Goal: Use online tool/utility: Utilize a website feature to perform a specific function

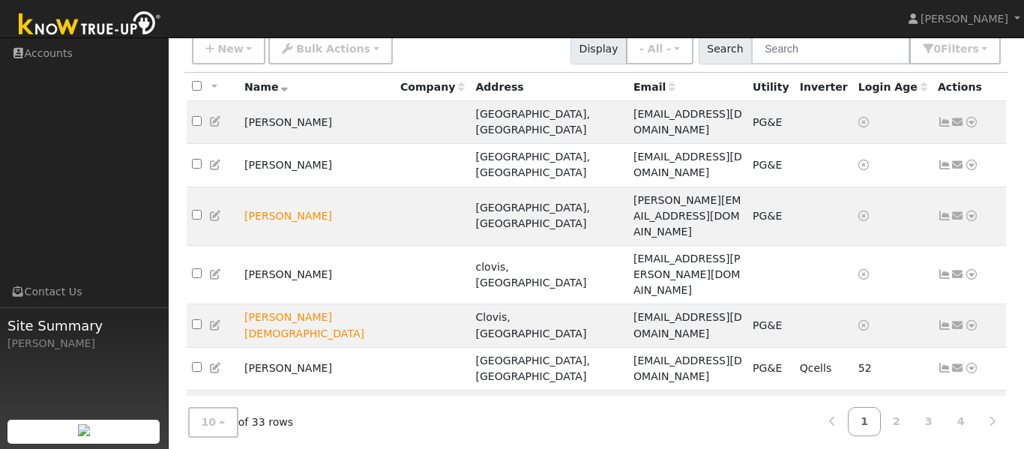
scroll to position [120, 0]
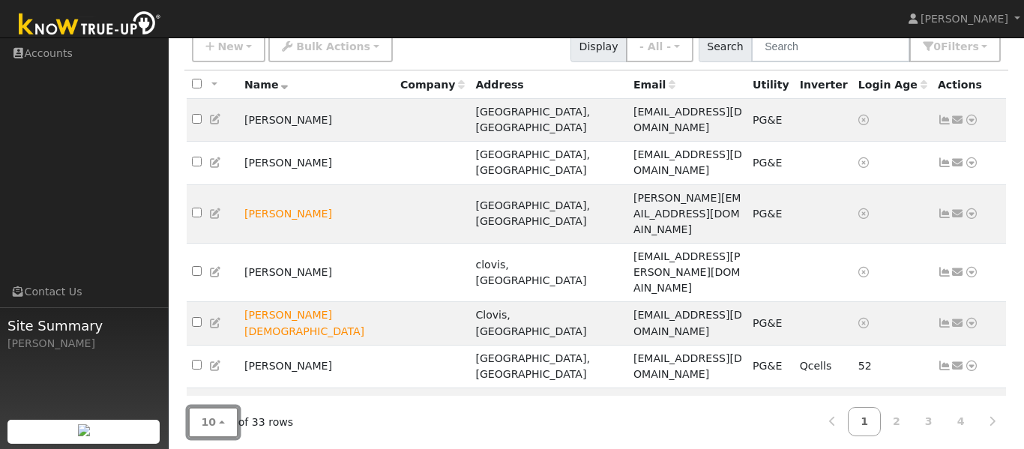
click at [220, 416] on button "10" at bounding box center [213, 422] width 50 height 31
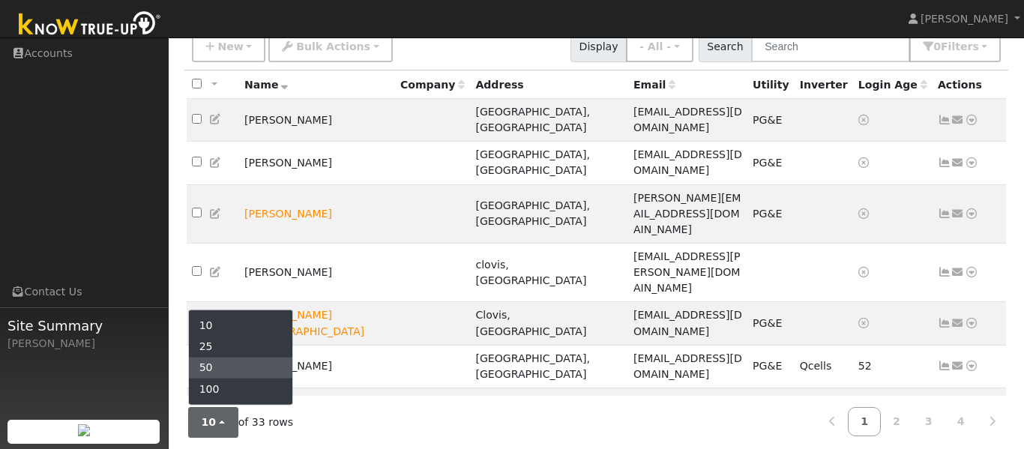
click at [229, 367] on link "50" at bounding box center [241, 367] width 104 height 21
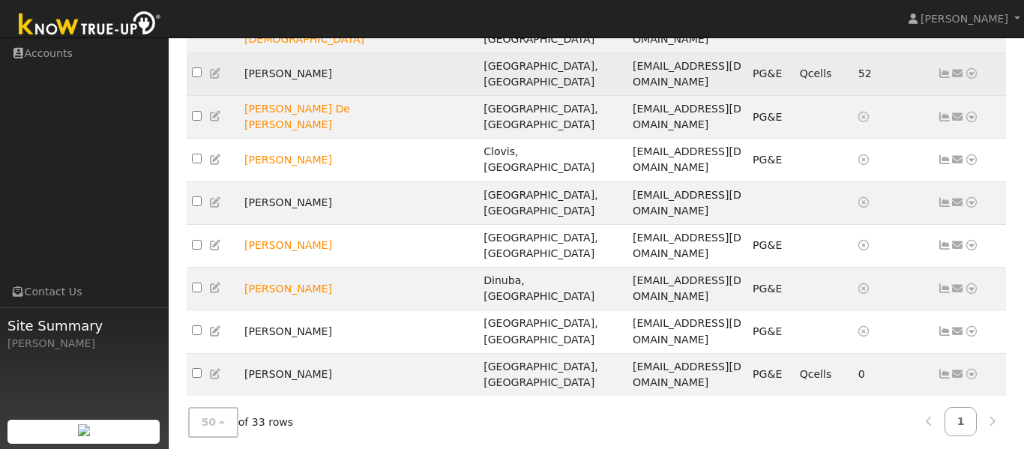
scroll to position [415, 0]
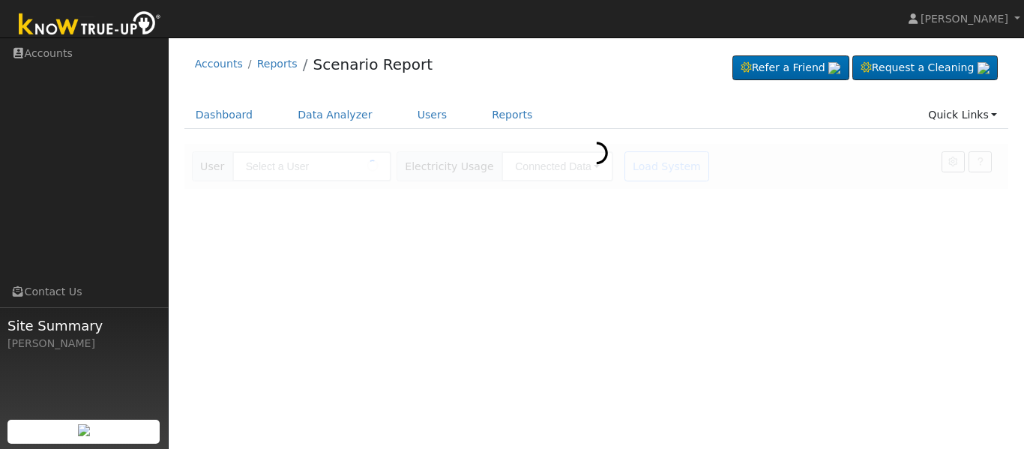
type input "[PERSON_NAME]"
type input "Southern [US_STATE] Edison"
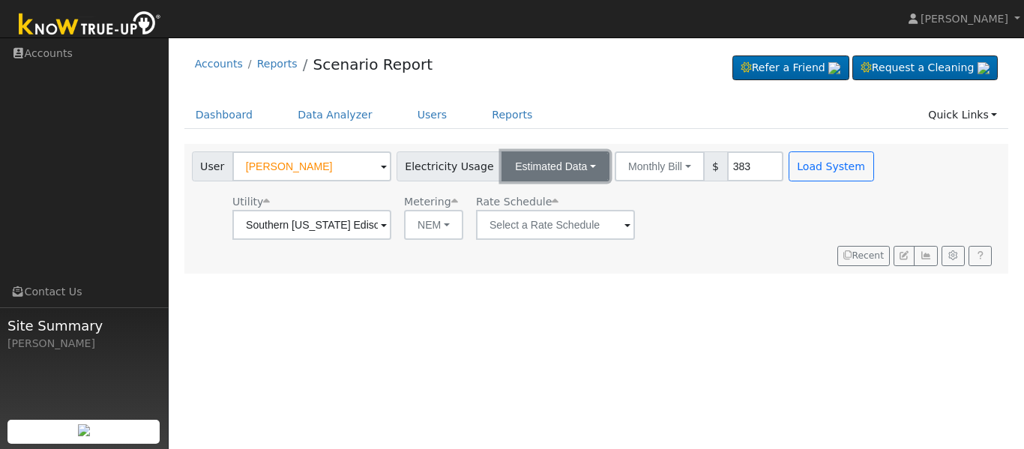
click at [597, 166] on button "Estimated Data" at bounding box center [556, 166] width 108 height 30
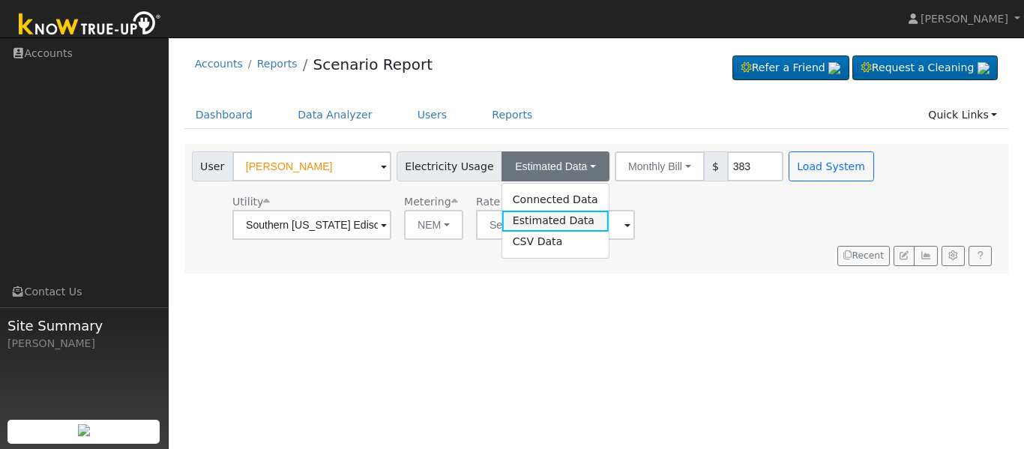
click at [574, 223] on link "Estimated Data" at bounding box center [555, 221] width 106 height 21
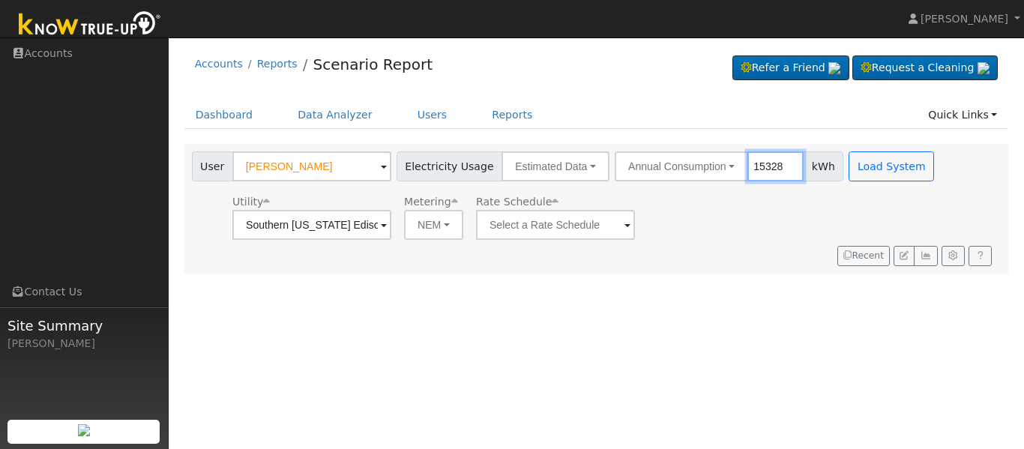
type input "15328"
click at [630, 224] on span at bounding box center [627, 225] width 6 height 17
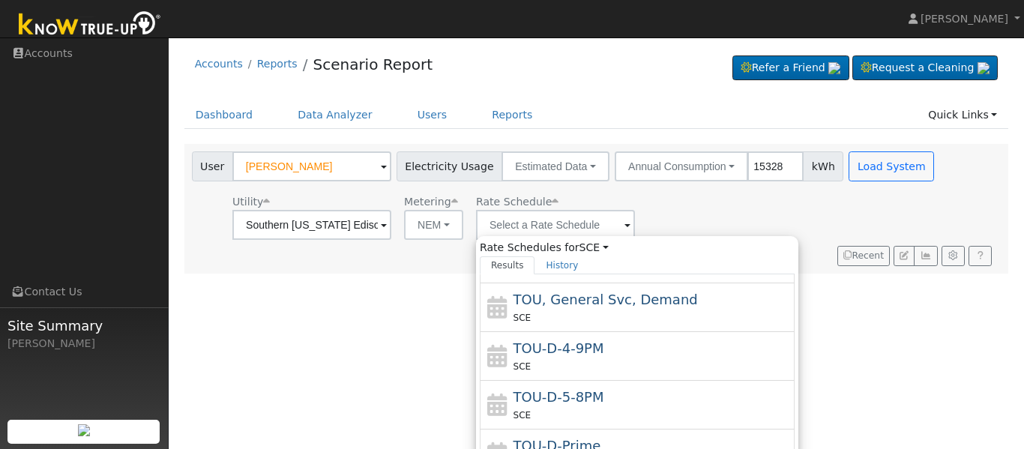
scroll to position [141, 0]
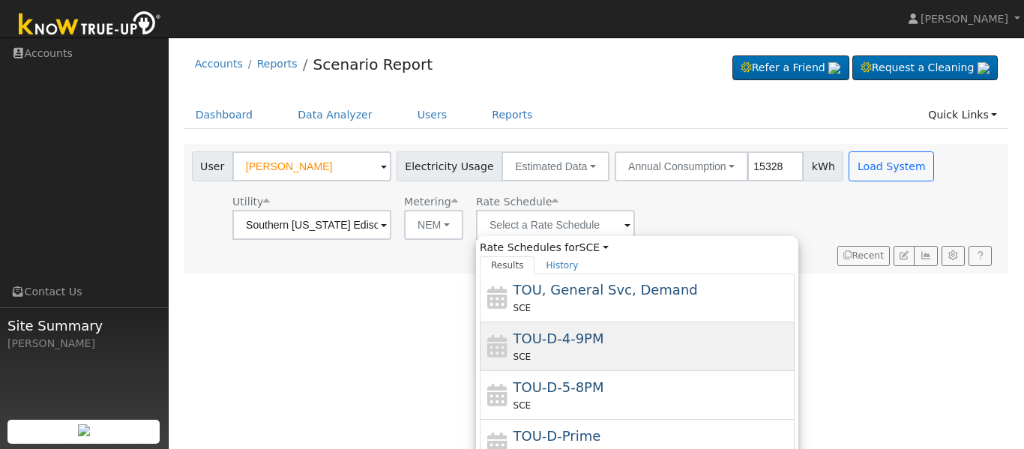
click at [676, 346] on div "TOU-D-4-9PM SCE" at bounding box center [653, 346] width 278 height 36
type input "TOU-D-4-9PM"
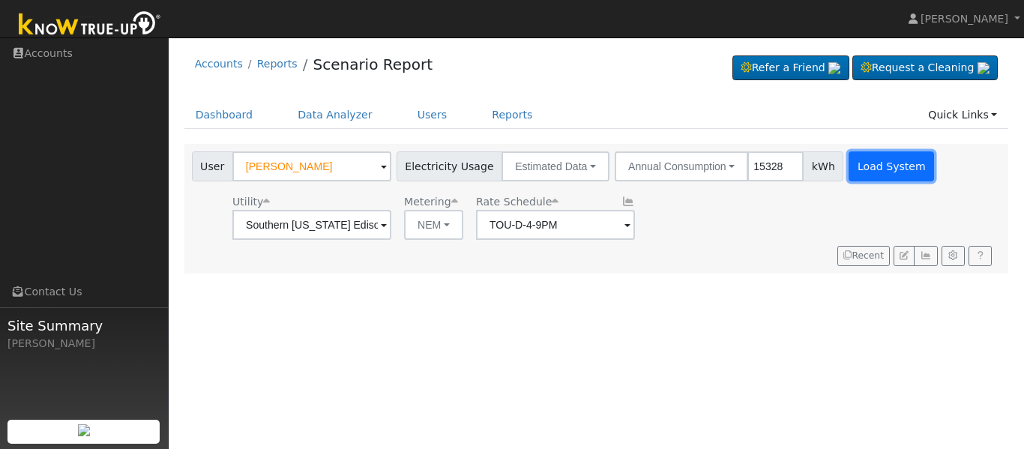
click at [866, 171] on button "Load System" at bounding box center [891, 166] width 85 height 30
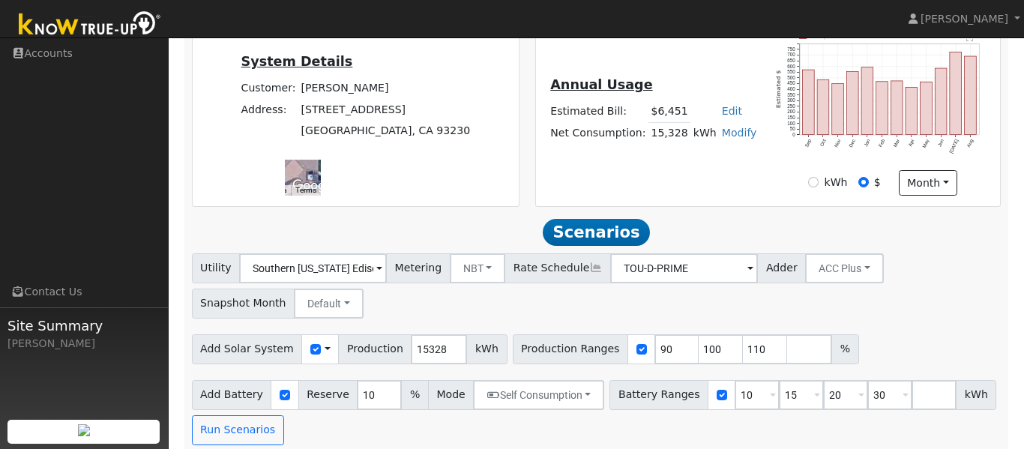
scroll to position [363, 0]
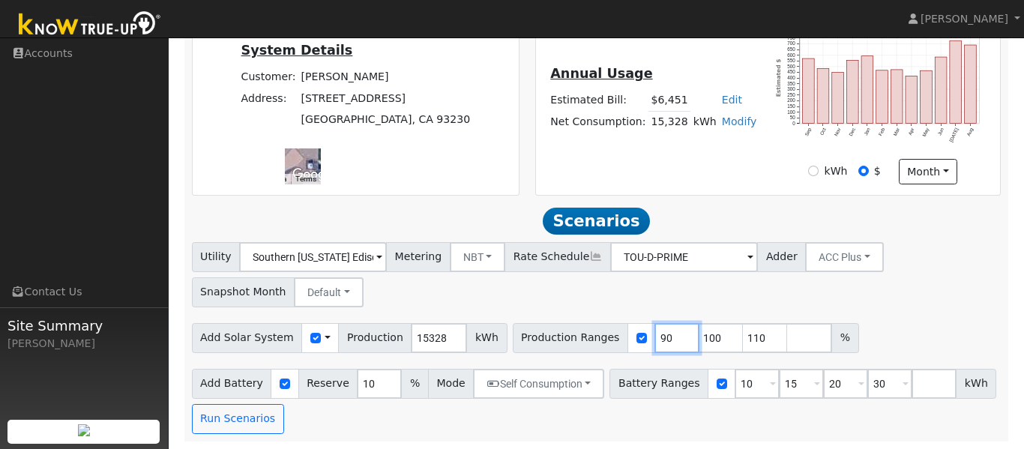
drag, startPoint x: 656, startPoint y: 338, endPoint x: 634, endPoint y: 337, distance: 21.8
click at [654, 337] on input "90" at bounding box center [676, 338] width 45 height 30
type input "100"
type input "110"
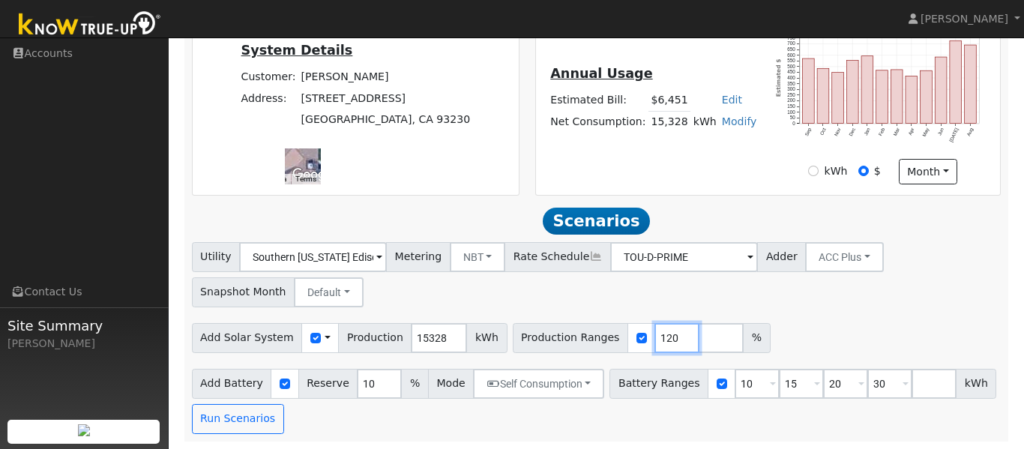
type input "120"
type input "124"
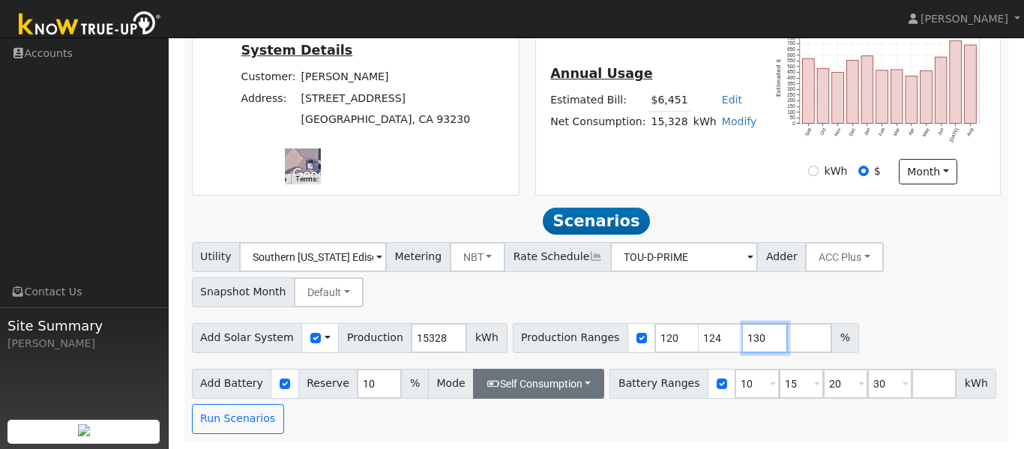
type input "130"
click at [534, 390] on button "Self Consumption" at bounding box center [538, 384] width 131 height 30
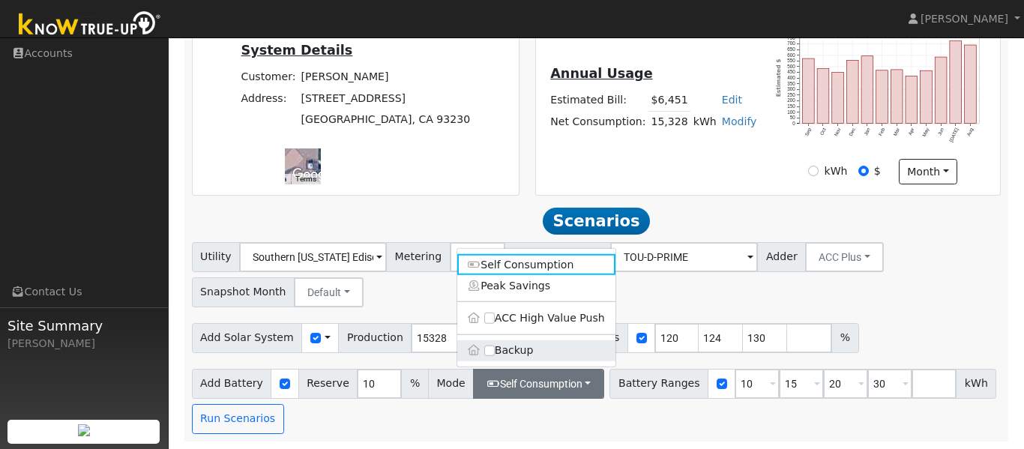
click at [524, 352] on label "Backup" at bounding box center [536, 350] width 158 height 21
click at [495, 352] on input "Backup" at bounding box center [489, 350] width 10 height 10
type input "20"
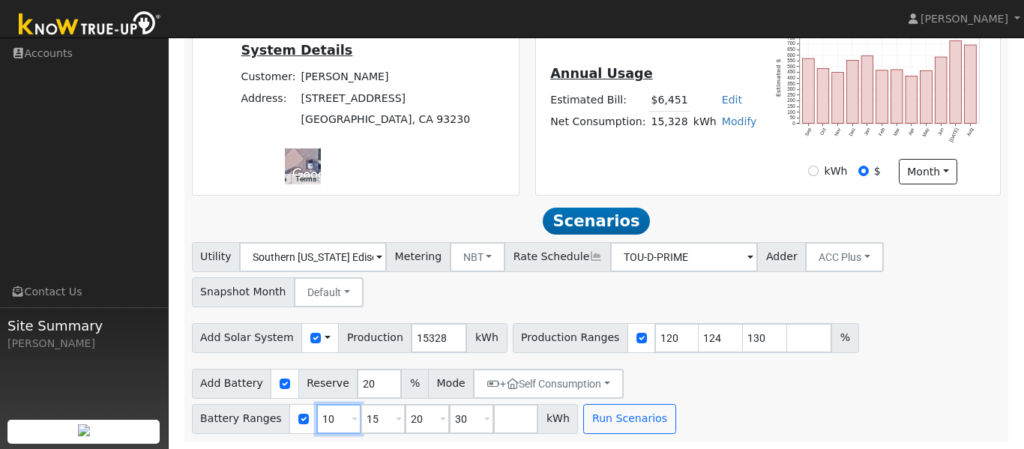
click at [361, 404] on input "10" at bounding box center [338, 419] width 45 height 30
type input "15"
type input "20"
type input "30"
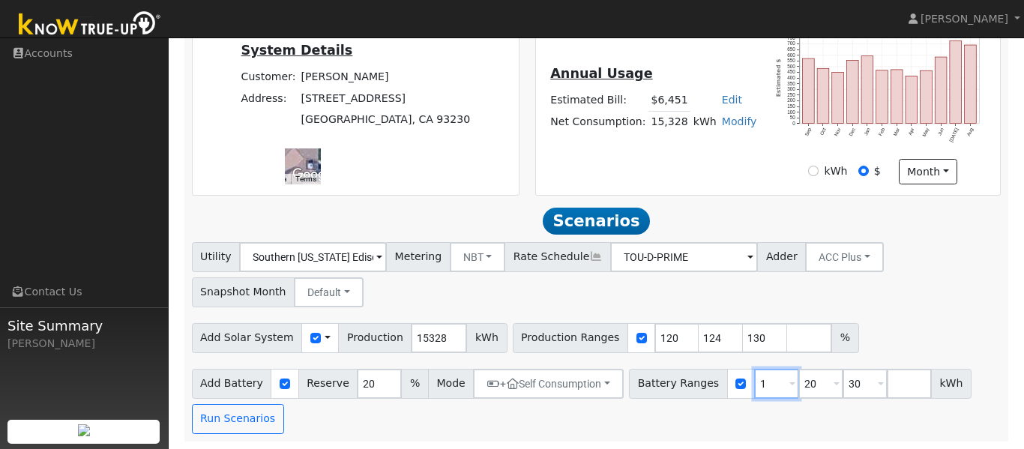
type input "20"
type input "30"
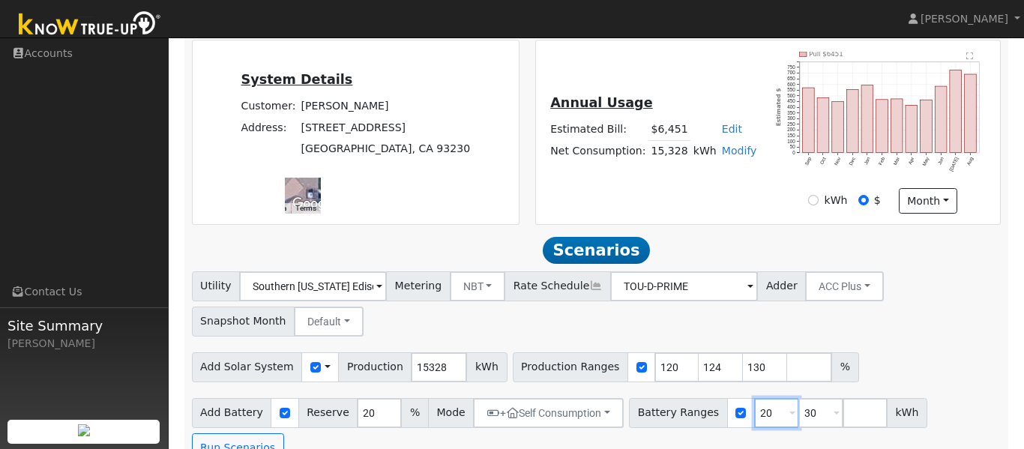
type input "20"
click at [843, 416] on input "number" at bounding box center [865, 413] width 45 height 30
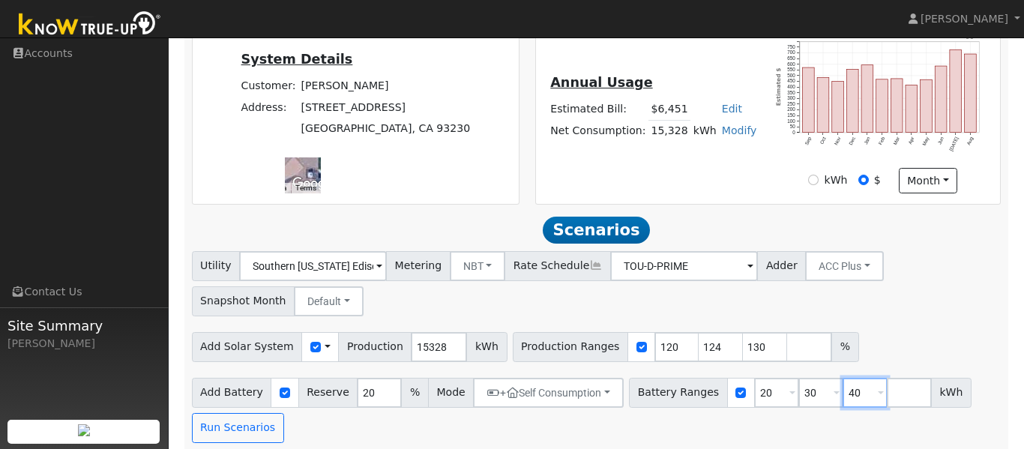
scroll to position [363, 0]
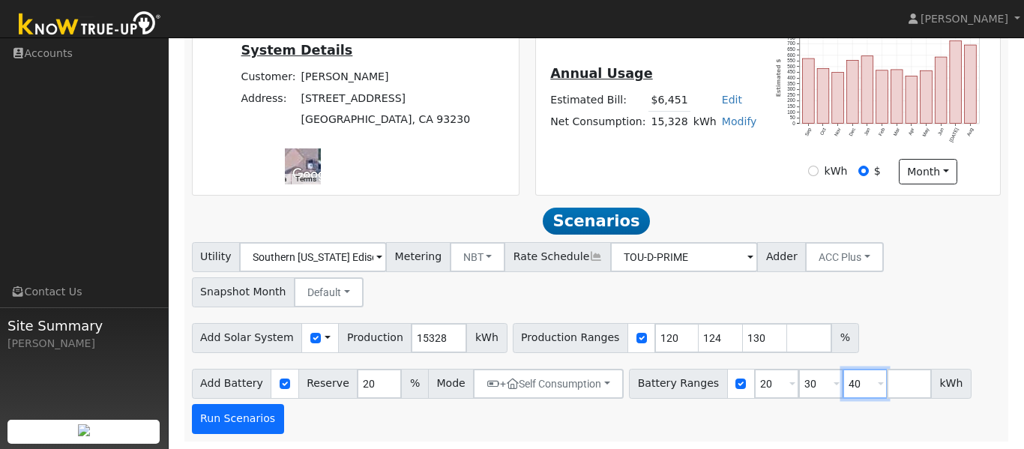
type input "40"
click at [270, 420] on button "Run Scenarios" at bounding box center [238, 419] width 92 height 30
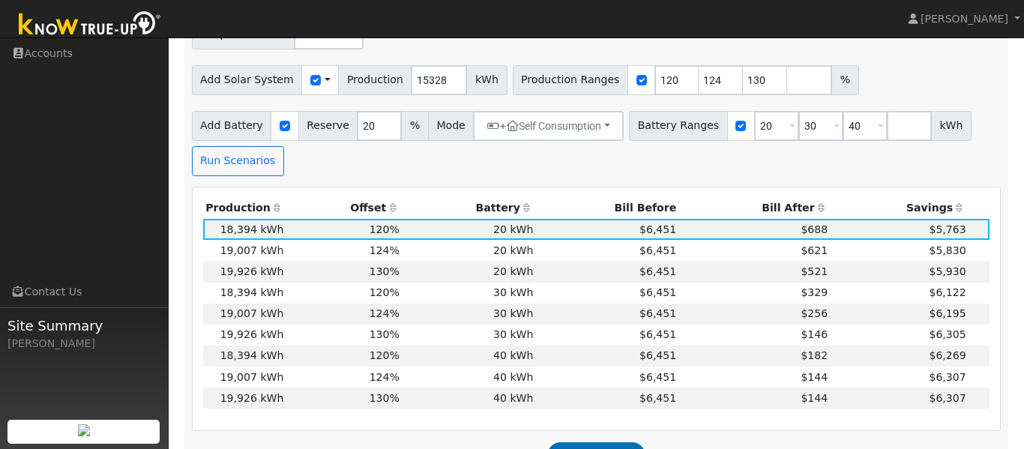
scroll to position [625, 0]
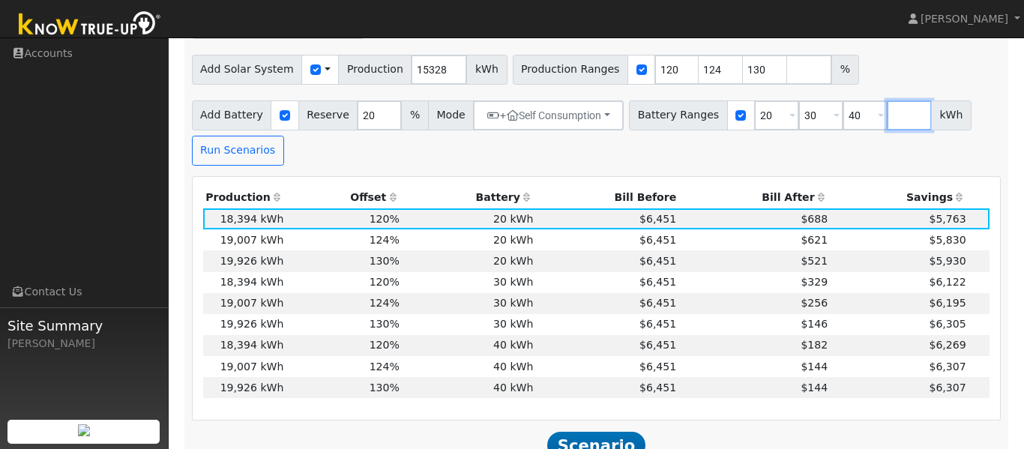
click at [889, 121] on input "number" at bounding box center [909, 115] width 45 height 30
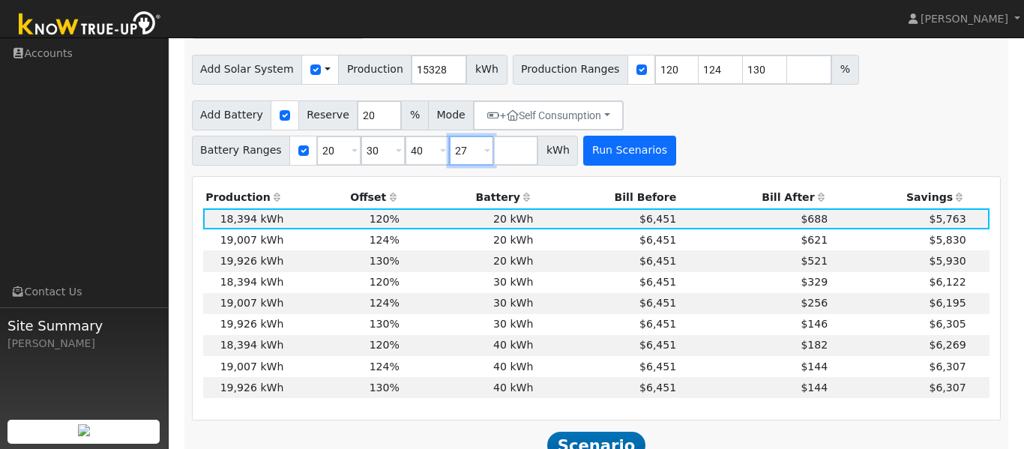
type input "27"
type input "30"
type input "40"
click at [583, 150] on button "Run Scenarios" at bounding box center [629, 151] width 92 height 30
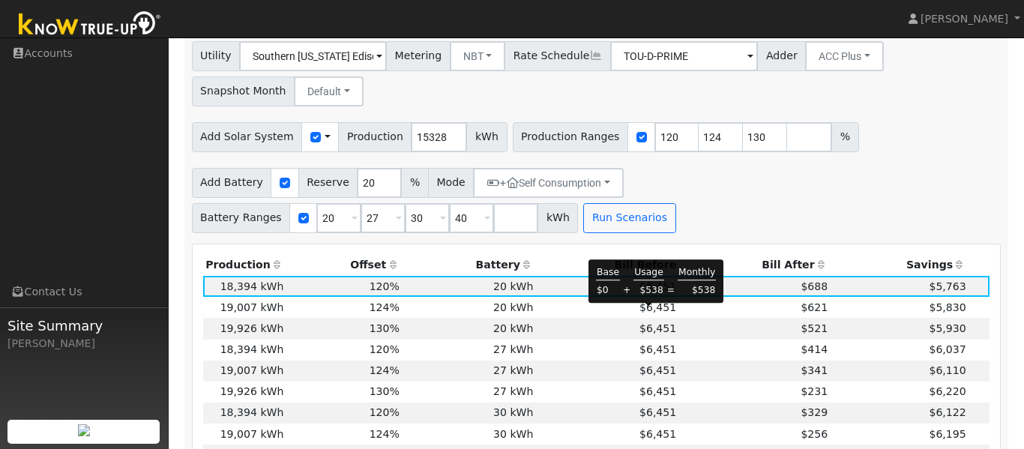
scroll to position [553, 0]
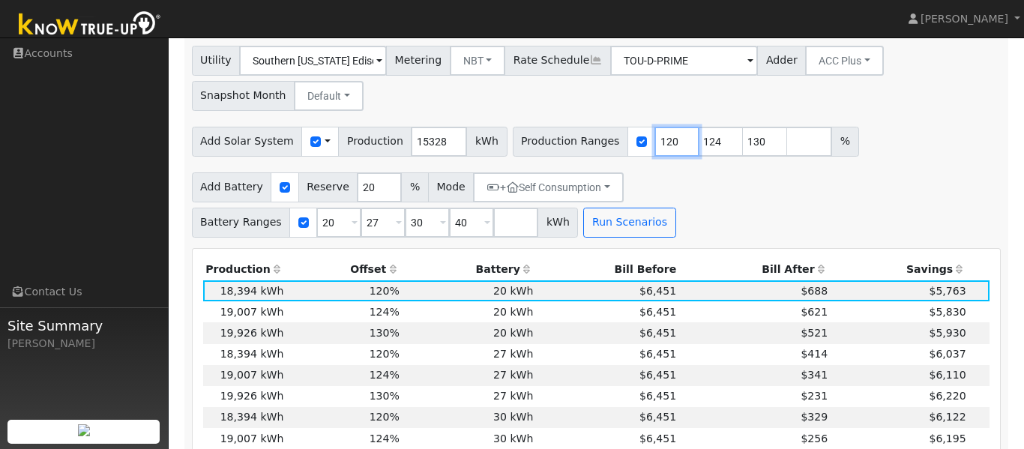
click at [655, 147] on input "120" at bounding box center [676, 142] width 45 height 30
type input "123"
click at [583, 224] on button "Run Scenarios" at bounding box center [629, 223] width 92 height 30
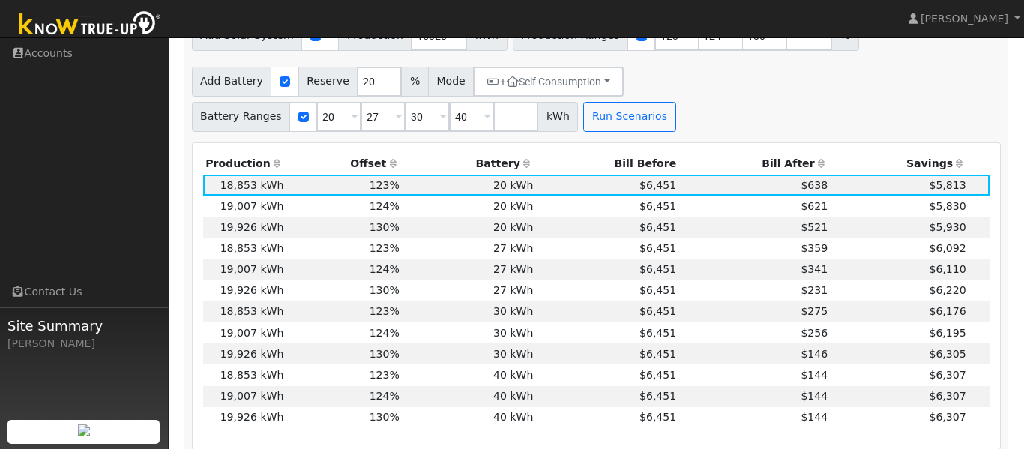
scroll to position [665, 0]
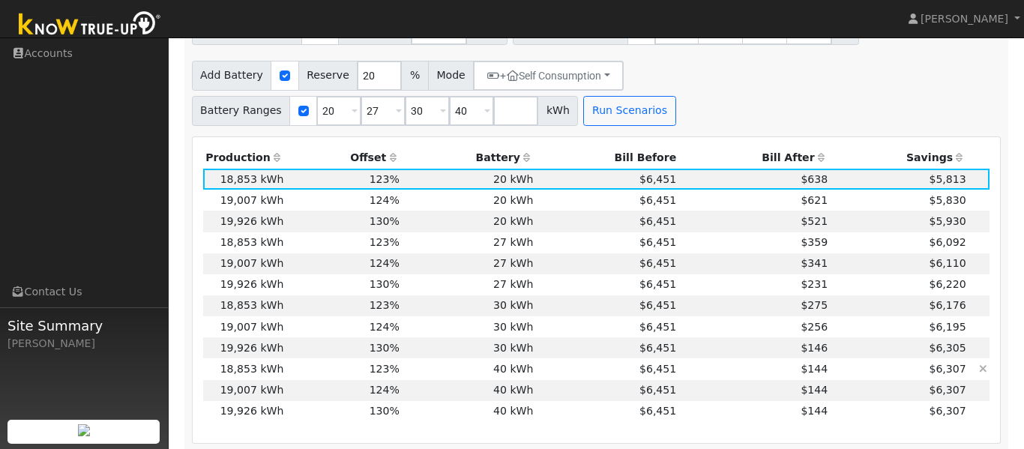
click at [336, 374] on td "123%" at bounding box center [344, 368] width 116 height 21
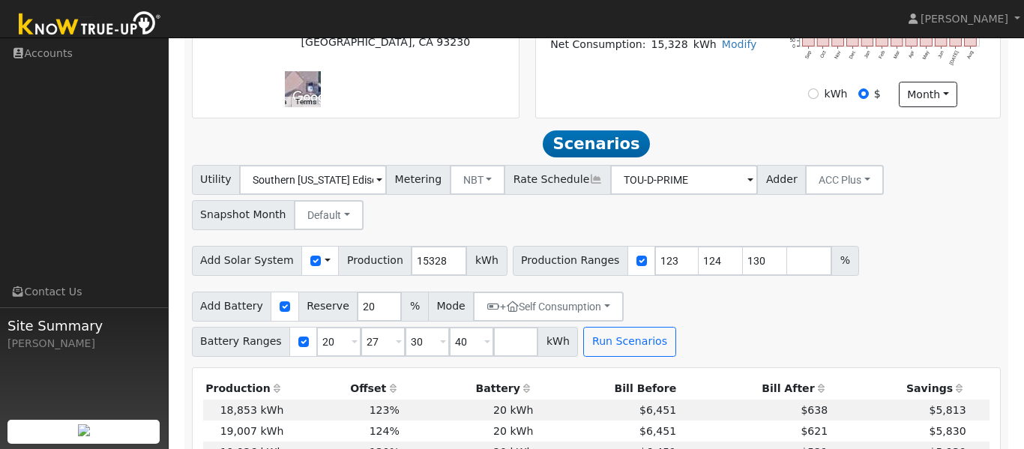
scroll to position [436, 0]
